Goal: Transaction & Acquisition: Purchase product/service

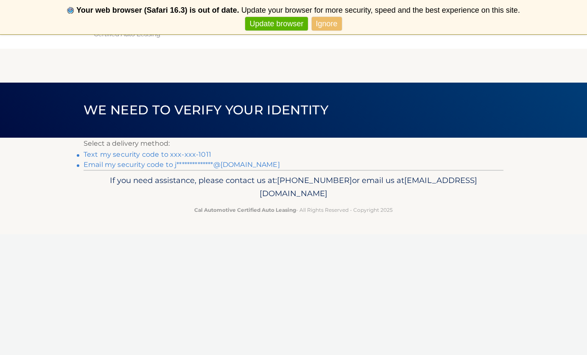
click at [173, 153] on link "Text my security code to xxx-xxx-1011" at bounding box center [147, 154] width 128 height 8
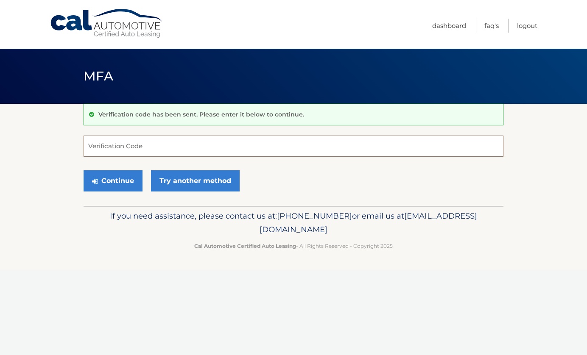
click at [168, 149] on input "Verification Code" at bounding box center [293, 146] width 420 height 21
type input "913648"
click at [103, 184] on button "Continue" at bounding box center [112, 180] width 59 height 21
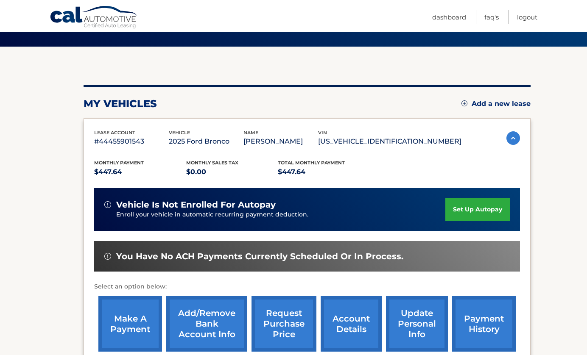
scroll to position [139, 0]
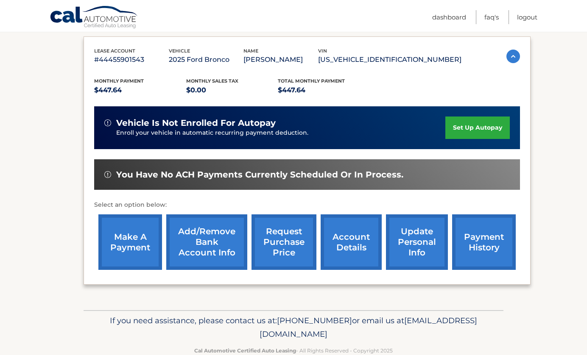
click at [129, 239] on link "make a payment" at bounding box center [130, 242] width 64 height 56
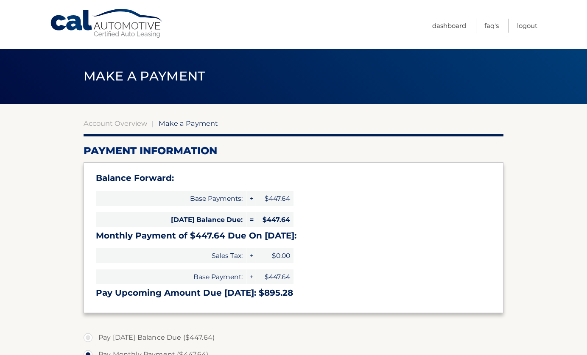
select select "NmNjNTNjMTEtZmQzNC00YWFlLWJhYjctYmIxOWY5NmJhMmM1"
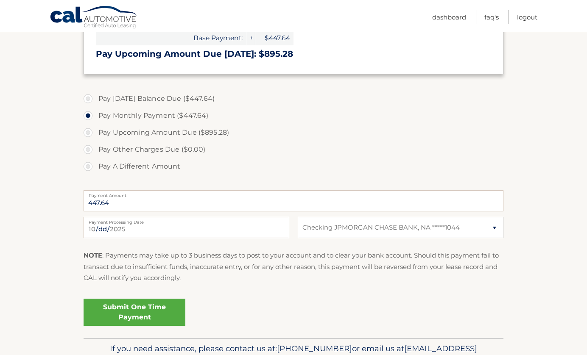
scroll to position [239, 0]
click at [172, 312] on link "Submit One Time Payment" at bounding box center [134, 311] width 102 height 27
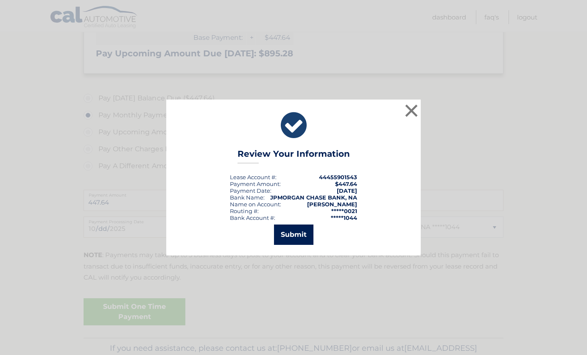
click at [300, 238] on button "Submit" at bounding box center [293, 235] width 39 height 20
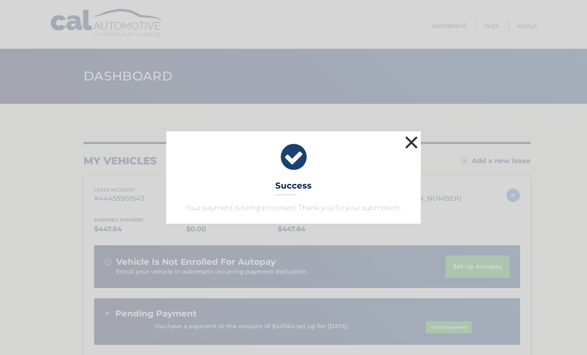
click at [411, 140] on button "×" at bounding box center [411, 142] width 17 height 17
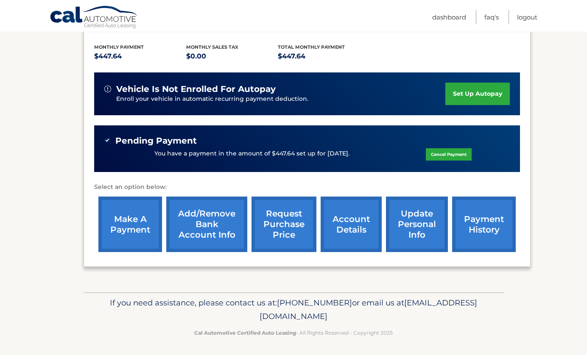
scroll to position [172, 0]
